Goal: Use online tool/utility: Utilize a website feature to perform a specific function

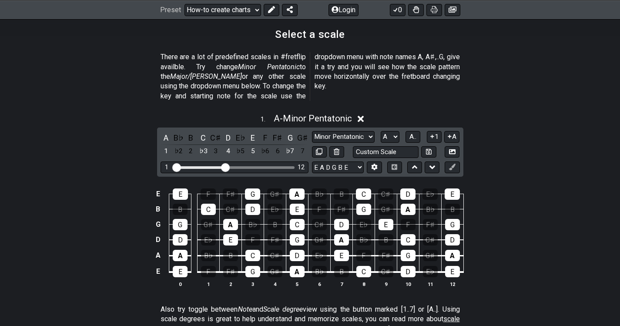
scroll to position [221, 0]
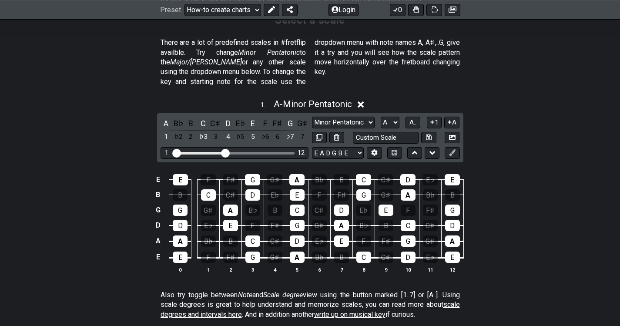
click at [252, 251] on div "G" at bounding box center [252, 256] width 15 height 11
click at [297, 251] on div "A" at bounding box center [297, 256] width 15 height 11
click at [253, 251] on div "G" at bounding box center [252, 256] width 15 height 11
click at [252, 235] on div "C" at bounding box center [252, 240] width 15 height 11
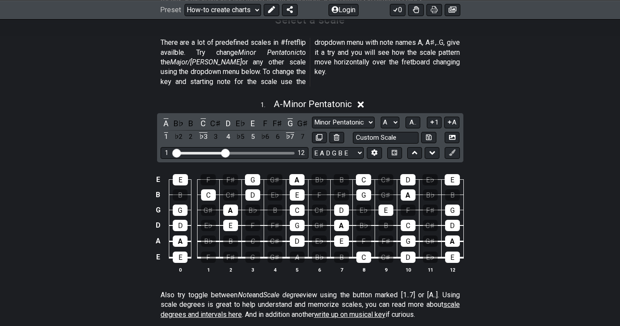
click at [298, 235] on div "D" at bounding box center [297, 240] width 15 height 11
click at [253, 251] on div "G" at bounding box center [252, 256] width 15 height 11
click at [367, 117] on select "Minor Pentatonic New Scale Minor Pentatonic Major Pentatonic Minor Blues Major …" at bounding box center [343, 123] width 63 height 12
click at [312, 117] on select "Minor Pentatonic New Scale Minor Pentatonic Major Pentatonic Minor Blues Major …" at bounding box center [343, 123] width 63 height 12
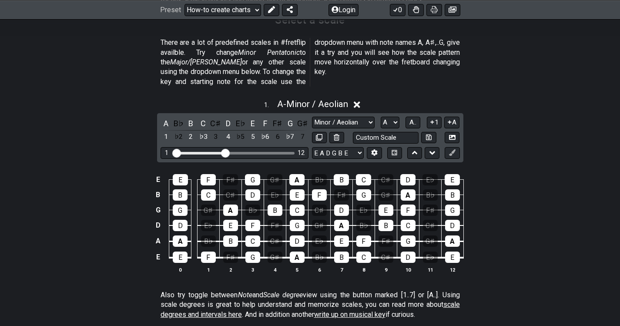
click at [370, 117] on select "Minor Pentatonic New Scale Minor Pentatonic Major Pentatonic Minor Blues Major …" at bounding box center [343, 123] width 63 height 12
select select "Major / [PERSON_NAME]"
click at [312, 117] on select "Minor Pentatonic New Scale Minor Pentatonic Major Pentatonic Minor Blues Major …" at bounding box center [343, 123] width 63 height 12
